Goal: Check status: Check status

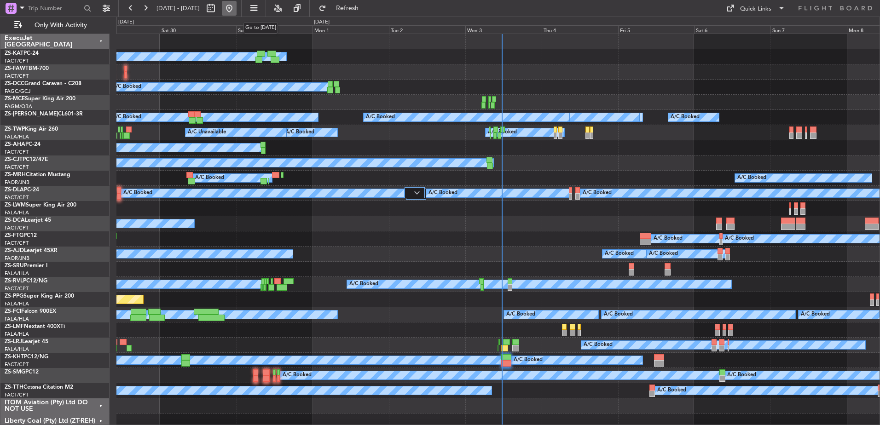
click at [237, 3] on button at bounding box center [229, 8] width 15 height 15
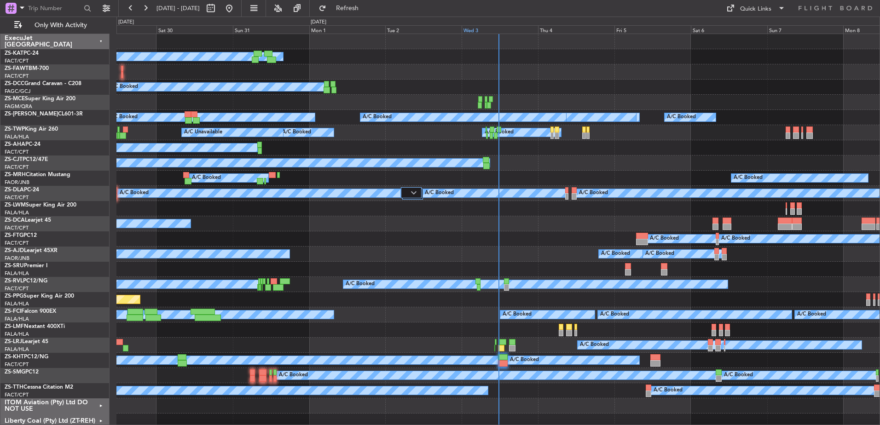
click at [477, 29] on div "Wed 3" at bounding box center [500, 29] width 76 height 8
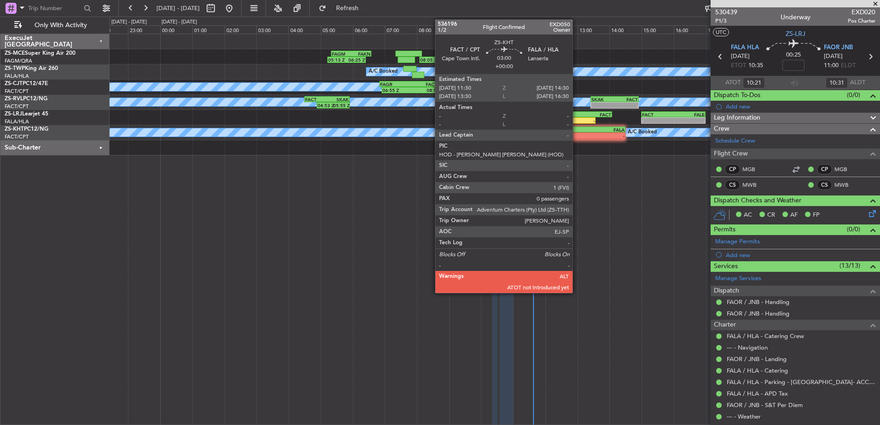
click at [577, 129] on div "FALA" at bounding box center [600, 130] width 47 height 6
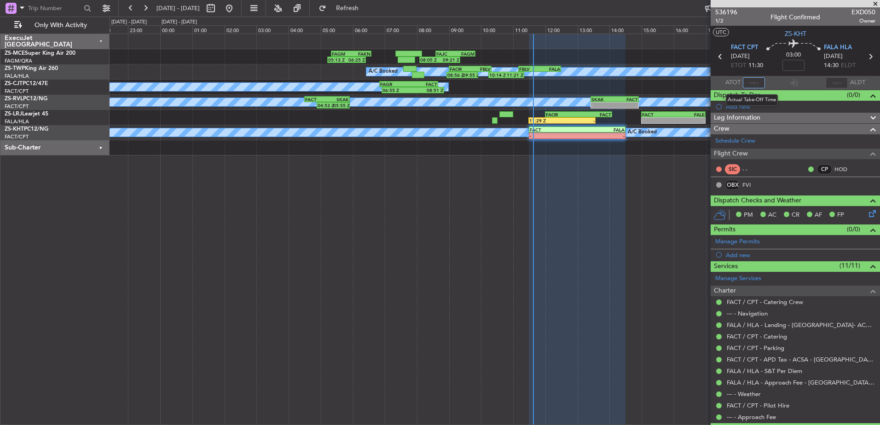
click at [750, 81] on input "text" at bounding box center [754, 82] width 22 height 11
type input "11:33"
